Goal: Obtain resource: Obtain resource

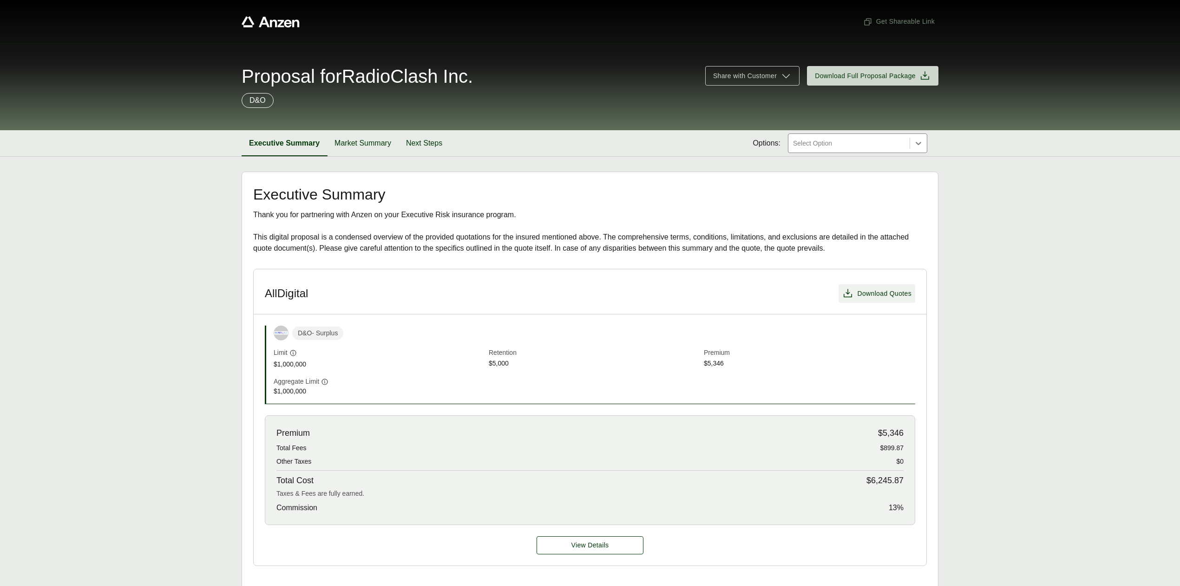
click at [869, 299] on span "Download Quotes" at bounding box center [876, 293] width 69 height 11
click at [605, 549] on span "View Details" at bounding box center [591, 545] width 38 height 10
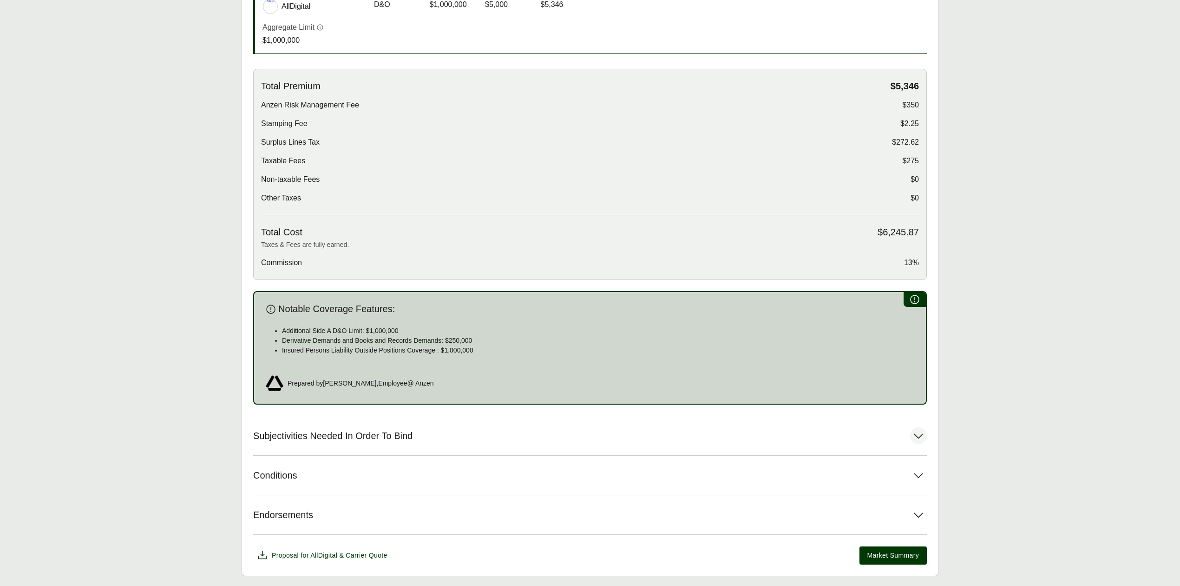
scroll to position [246, 0]
click at [583, 428] on button "Subjectivities Needed In Order To Bind" at bounding box center [590, 434] width 674 height 39
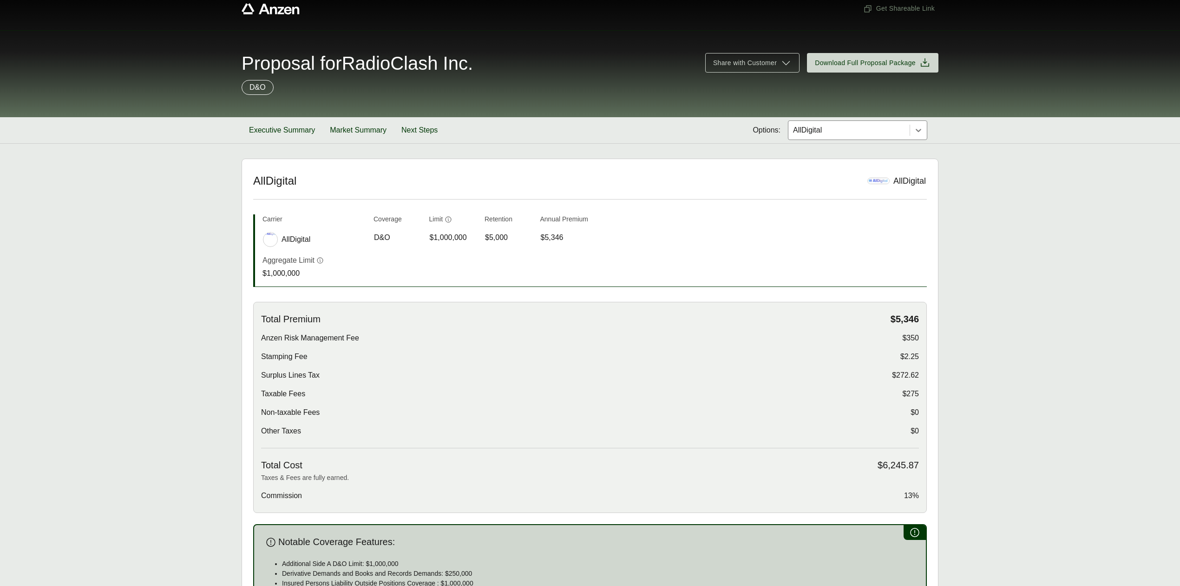
scroll to position [0, 0]
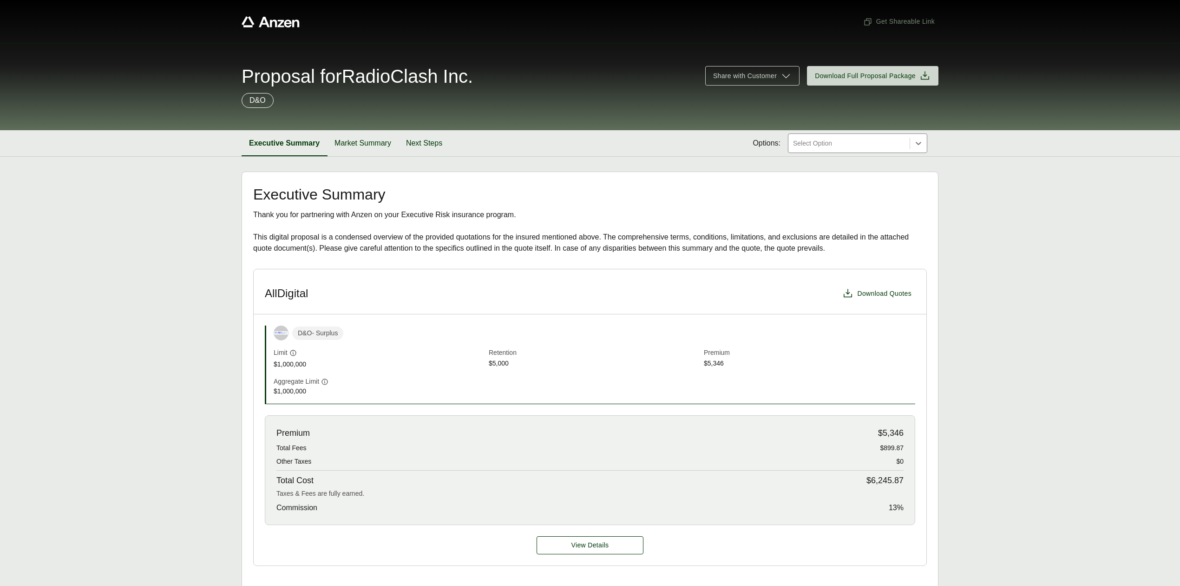
scroll to position [124, 0]
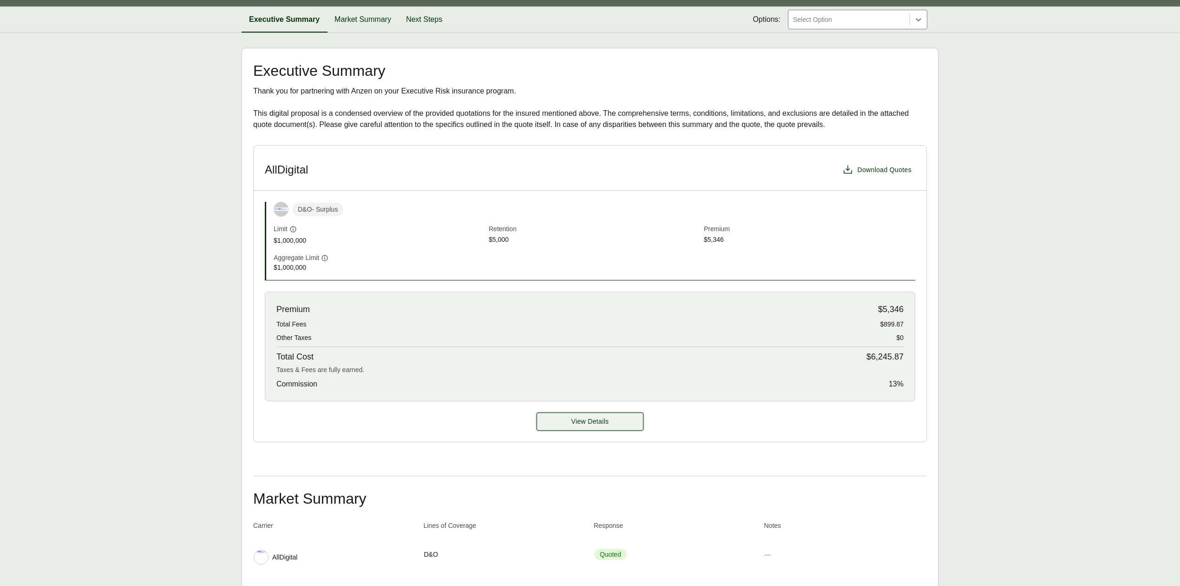
click at [610, 422] on button "View Details" at bounding box center [590, 421] width 107 height 18
click at [586, 429] on button "View Details" at bounding box center [590, 421] width 107 height 18
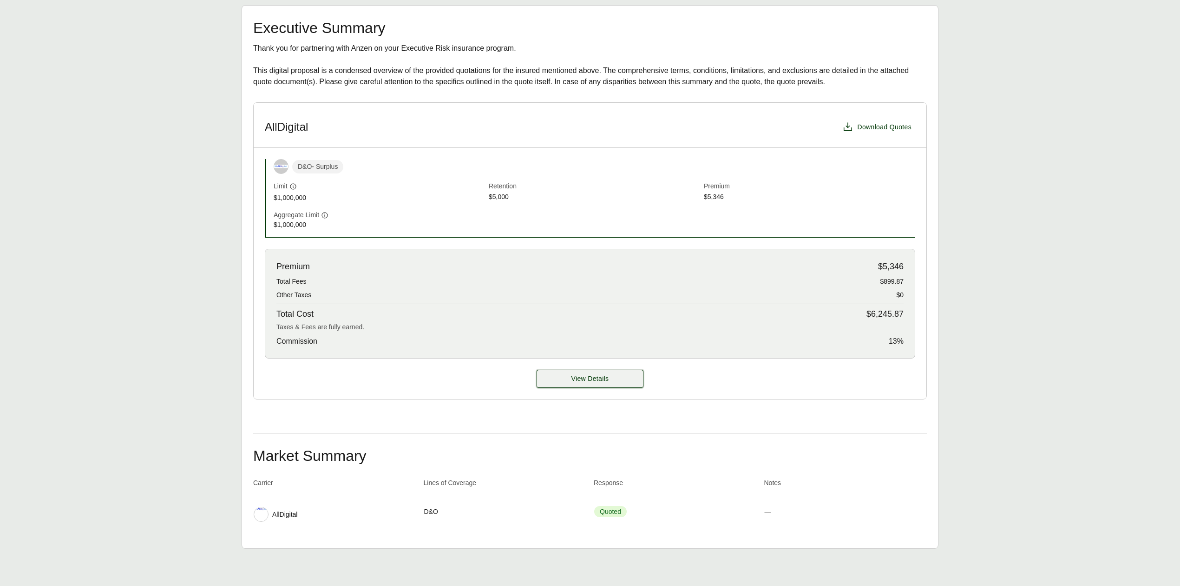
scroll to position [169, 0]
click at [590, 378] on span "View Details" at bounding box center [591, 379] width 38 height 10
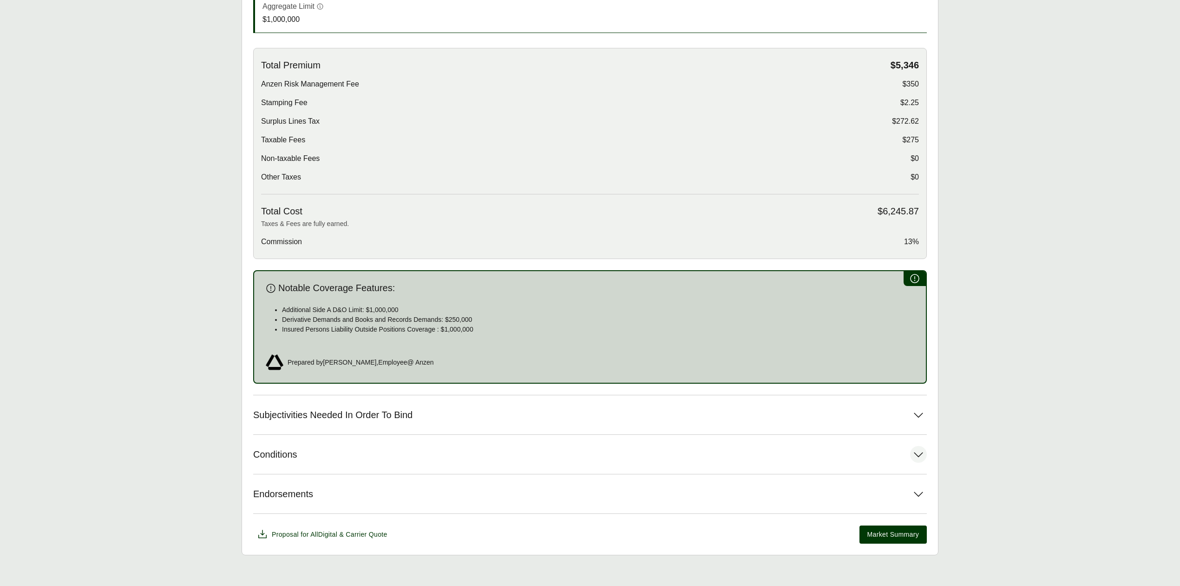
scroll to position [275, 0]
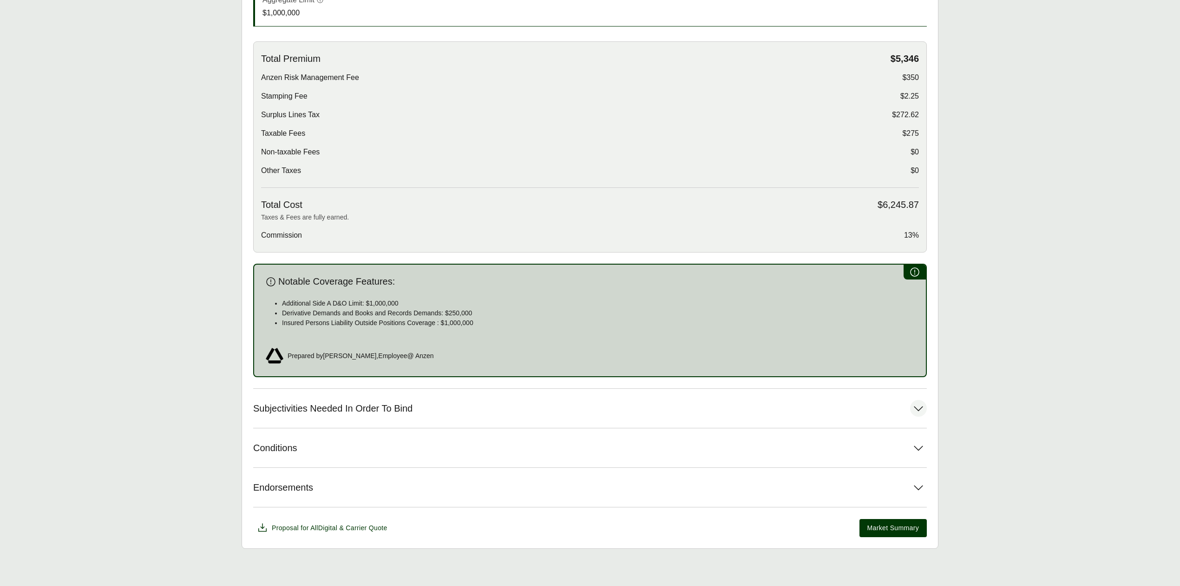
click at [347, 398] on button "Subjectivities Needed In Order To Bind" at bounding box center [590, 407] width 674 height 39
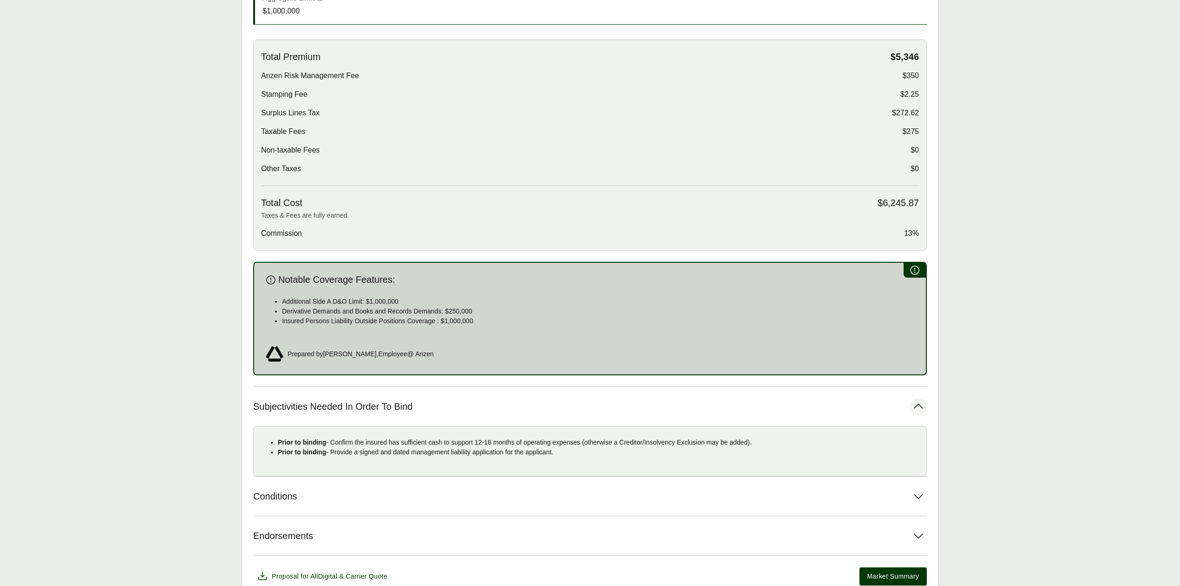
drag, startPoint x: 278, startPoint y: 441, endPoint x: 581, endPoint y: 458, distance: 303.4
click at [581, 457] on ul "Prior to binding - Confirm the insured has sufficient cash to support 12-18 mon…" at bounding box center [590, 447] width 658 height 20
copy ul "Prior to binding - Confirm the insured has sufficient cash to support 12-18 mon…"
